Goal: Task Accomplishment & Management: Manage account settings

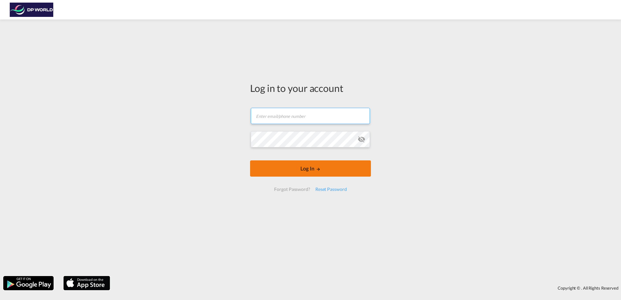
type input "[EMAIL_ADDRESS][PERSON_NAME][DOMAIN_NAME]"
click at [302, 174] on button "Log In" at bounding box center [310, 168] width 121 height 16
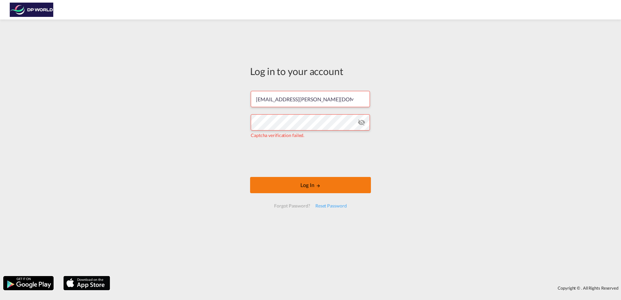
click at [336, 188] on button "Log In" at bounding box center [310, 185] width 121 height 16
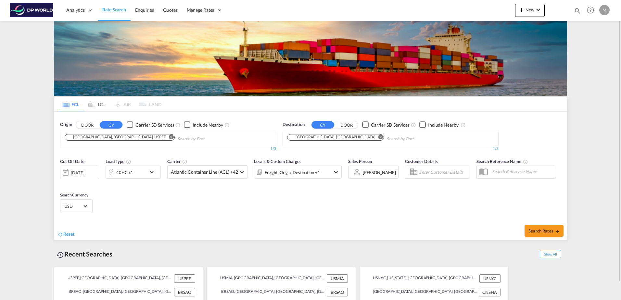
click at [602, 12] on div "M" at bounding box center [604, 10] width 10 height 10
click at [595, 31] on button "My Profile" at bounding box center [597, 28] width 42 height 13
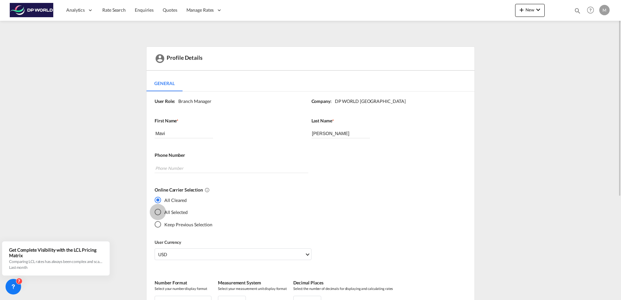
click at [157, 211] on div "All Selected" at bounding box center [158, 212] width 6 height 6
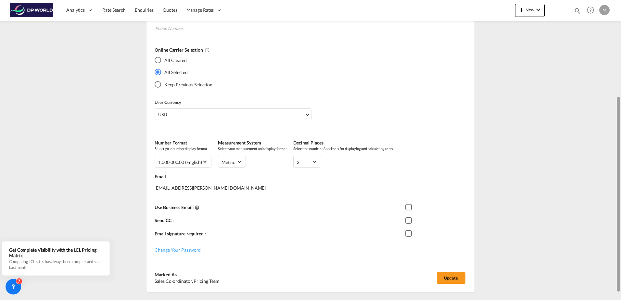
scroll to position [158, 0]
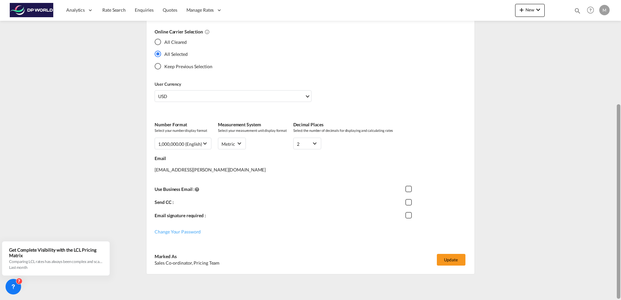
drag, startPoint x: 620, startPoint y: 185, endPoint x: 612, endPoint y: 298, distance: 113.9
click at [612, 298] on md-content "Analytics Reports Dashboard Rate Search Enquiries Quotes" at bounding box center [310, 150] width 621 height 300
click at [450, 261] on button "Update" at bounding box center [451, 260] width 29 height 12
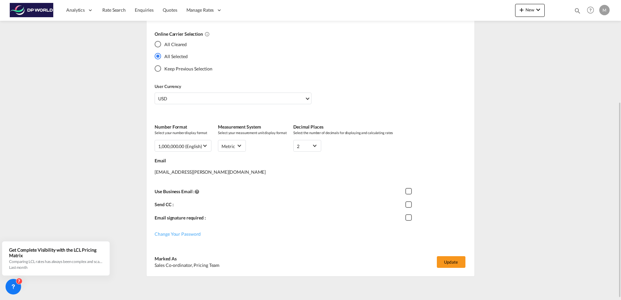
scroll to position [155, 0]
